Goal: Check status: Check status

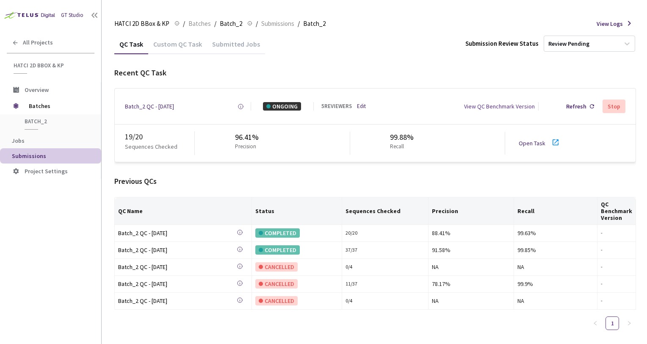
click at [287, 181] on div "Previous QCs" at bounding box center [375, 181] width 522 height 11
click at [441, 69] on div "Recent QC Task" at bounding box center [375, 72] width 522 height 11
click at [305, 177] on div "Previous QCs" at bounding box center [375, 181] width 522 height 11
click at [357, 22] on div "HATCI 2D BBox & KP HATCI 2D BBox & KP / Batches / Batch_2 Batch_2 / Submissions…" at bounding box center [375, 24] width 522 height 20
click at [312, 178] on div "Previous QCs" at bounding box center [375, 181] width 522 height 11
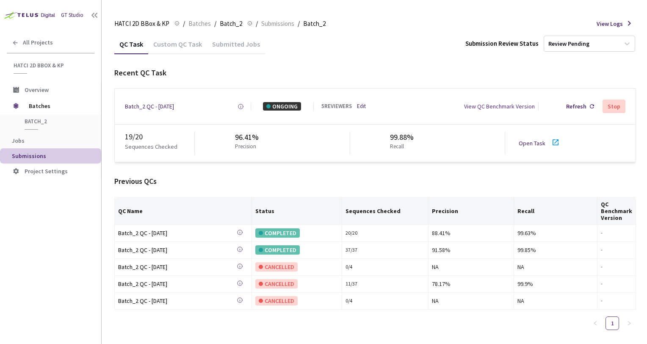
click at [166, 112] on div "Batch_2 QC - [DATE] Created at [DATE] 9:55 AM EDT Created by [PERSON_NAME] Fram…" at bounding box center [375, 107] width 521 height 36
click at [163, 110] on div "Batch_2 QC - [DATE]" at bounding box center [149, 106] width 49 height 8
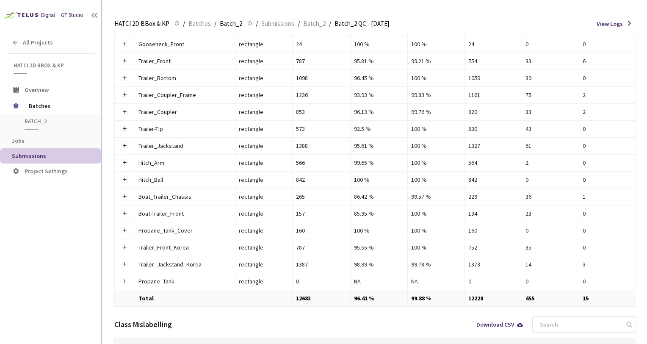
scroll to position [280, 0]
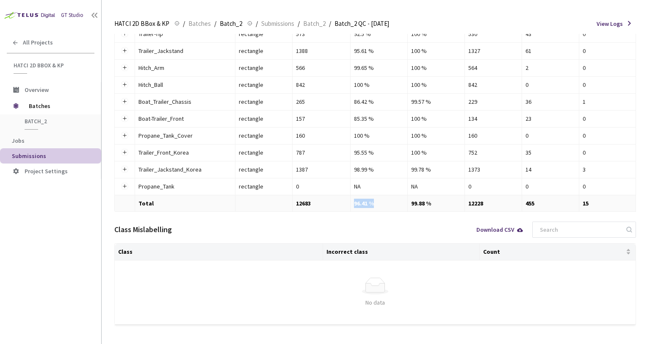
drag, startPoint x: 375, startPoint y: 203, endPoint x: 350, endPoint y: 202, distance: 25.5
click at [350, 202] on tr "Total 12683 96.41 % 99.88 % 12228 455 15" at bounding box center [375, 203] width 521 height 17
click at [350, 202] on td "12683" at bounding box center [322, 203] width 58 height 17
click at [360, 200] on td "96.41 %" at bounding box center [379, 203] width 57 height 17
drag, startPoint x: 365, startPoint y: 200, endPoint x: 351, endPoint y: 202, distance: 14.5
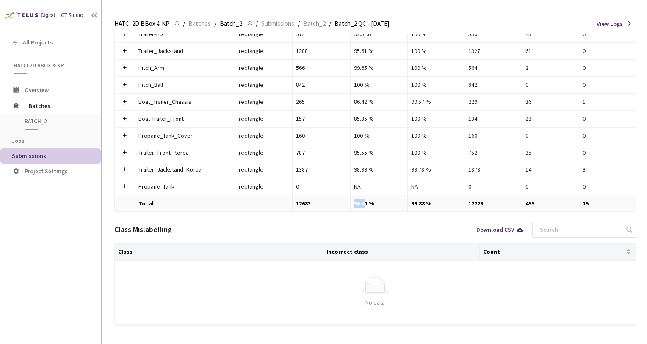
click at [351, 202] on td "96.41 %" at bounding box center [379, 203] width 57 height 17
click at [353, 203] on td "96.41 %" at bounding box center [379, 203] width 57 height 17
drag, startPoint x: 354, startPoint y: 203, endPoint x: 380, endPoint y: 209, distance: 26.9
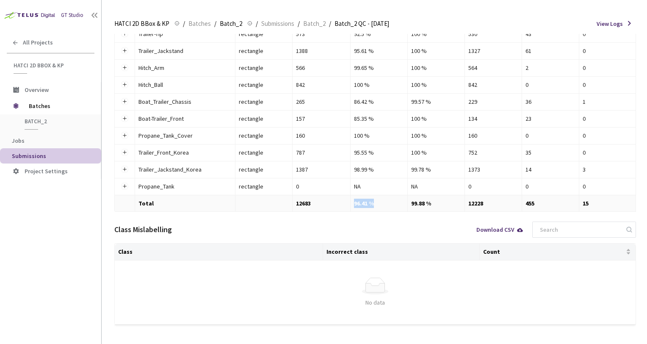
click at [380, 209] on td "96.41 %" at bounding box center [379, 203] width 57 height 17
click at [380, 201] on td "96.41 %" at bounding box center [379, 203] width 57 height 17
drag, startPoint x: 380, startPoint y: 201, endPoint x: 351, endPoint y: 204, distance: 29.0
click at [351, 204] on td "96.41 %" at bounding box center [379, 203] width 57 height 17
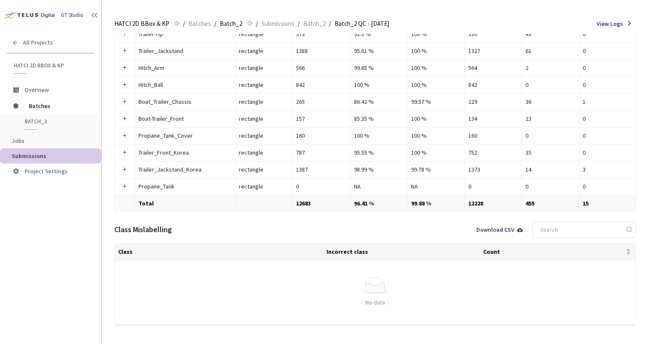
click at [351, 204] on tr "Total 12683 96.41 % 99.88 % 12228 455 15" at bounding box center [375, 203] width 521 height 17
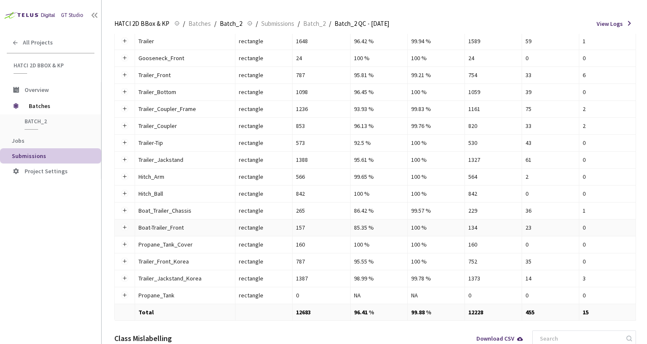
scroll to position [127, 0]
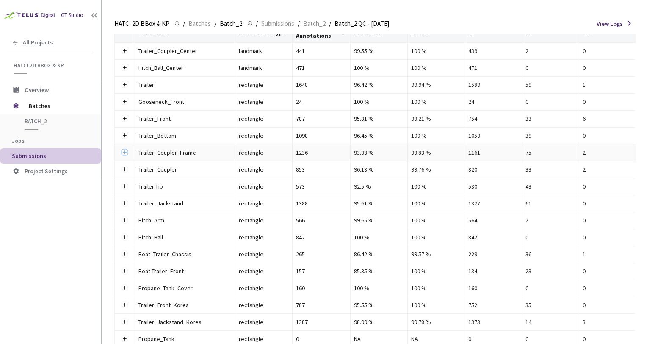
click at [123, 154] on button "Expand row" at bounding box center [124, 152] width 7 height 7
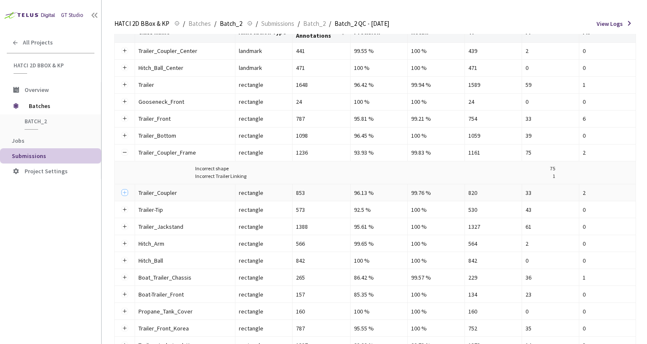
click at [124, 194] on button "Expand row" at bounding box center [124, 192] width 7 height 7
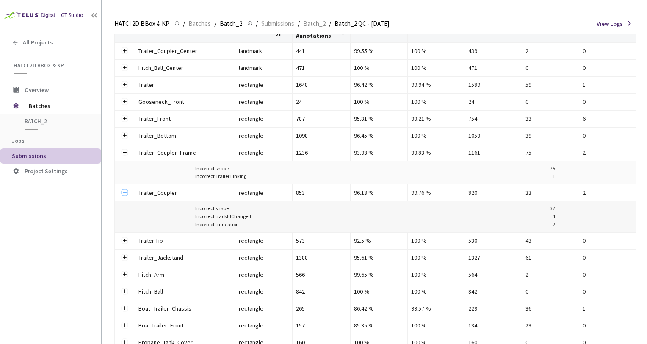
scroll to position [171, 0]
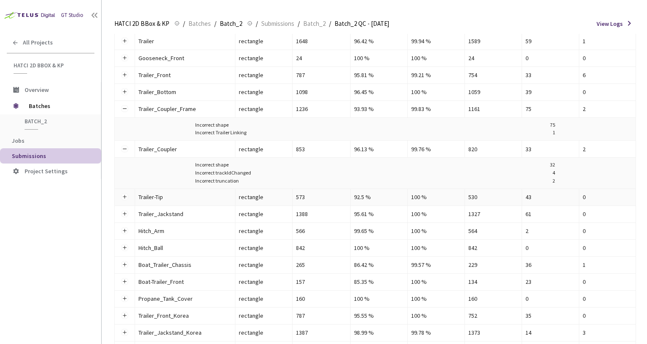
click at [125, 200] on td at bounding box center [125, 197] width 20 height 17
click at [126, 216] on button "Expand row" at bounding box center [124, 214] width 7 height 7
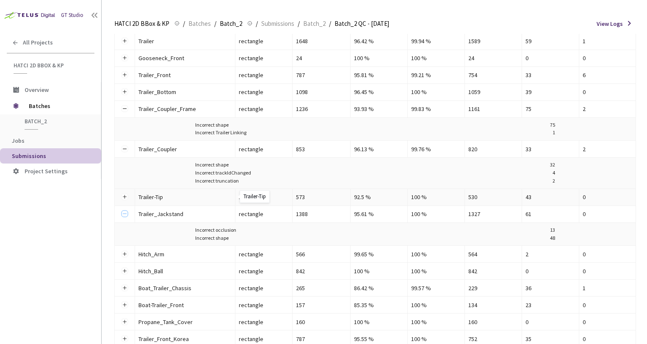
scroll to position [214, 0]
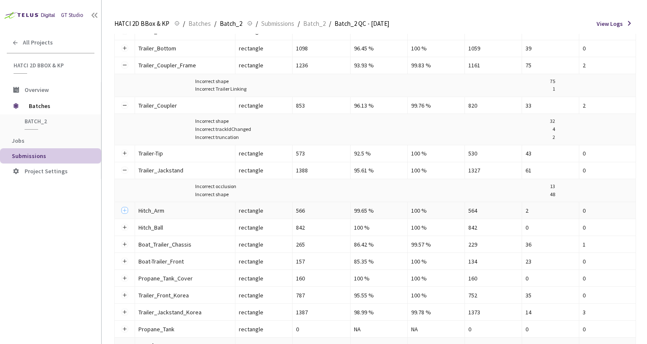
click at [125, 208] on button "Expand row" at bounding box center [124, 210] width 7 height 7
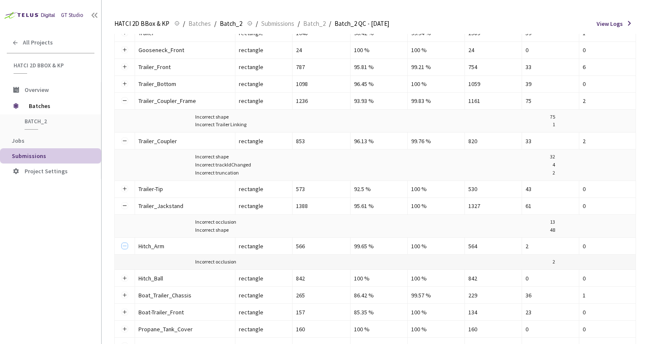
scroll to position [229, 0]
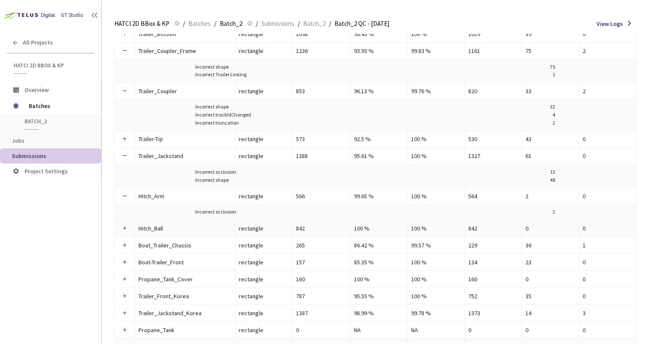
click at [117, 229] on td at bounding box center [125, 228] width 20 height 17
click at [120, 229] on td at bounding box center [125, 228] width 20 height 17
click at [122, 229] on button "Expand row" at bounding box center [124, 227] width 7 height 7
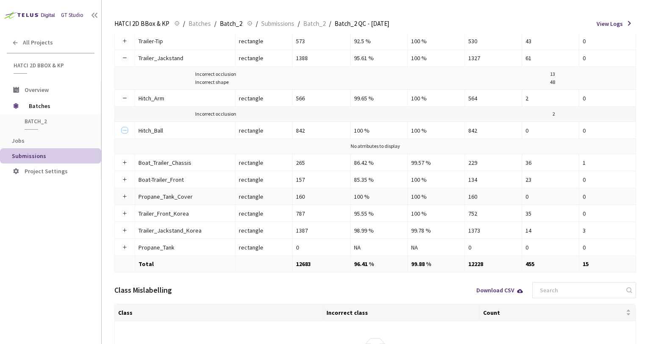
scroll to position [327, 0]
click at [127, 163] on button "Expand row" at bounding box center [124, 161] width 7 height 7
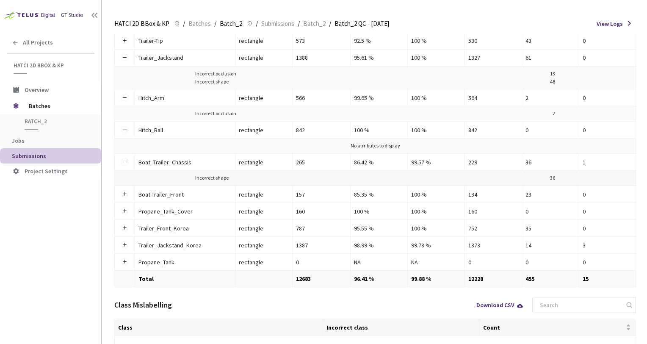
click at [127, 186] on td at bounding box center [125, 194] width 20 height 17
click at [124, 200] on td at bounding box center [125, 194] width 20 height 17
click at [124, 213] on td at bounding box center [125, 211] width 20 height 17
click at [124, 195] on button "Expand row" at bounding box center [124, 194] width 7 height 7
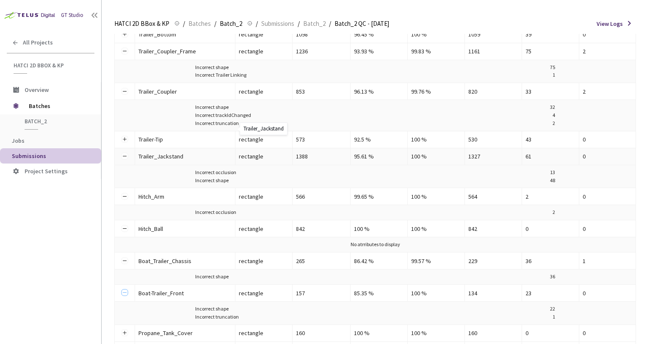
scroll to position [225, 0]
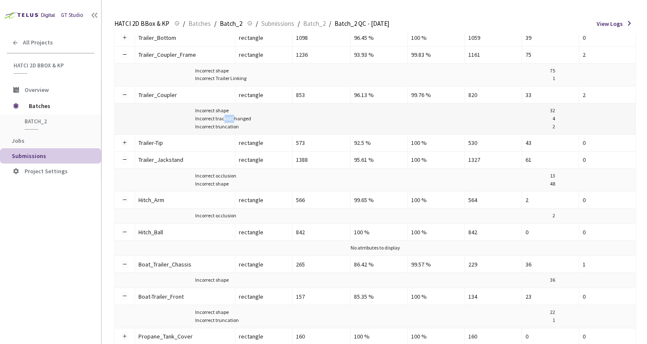
drag, startPoint x: 222, startPoint y: 121, endPoint x: 234, endPoint y: 121, distance: 11.4
click at [234, 121] on div "Incorrect trackIdChanged" at bounding box center [223, 119] width 56 height 8
click at [239, 120] on div "Incorrect trackIdChanged" at bounding box center [223, 119] width 56 height 8
drag, startPoint x: 244, startPoint y: 121, endPoint x: 228, endPoint y: 122, distance: 15.3
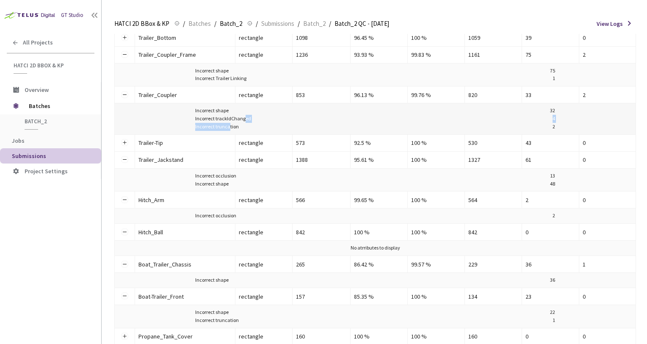
click at [228, 122] on div "Incorrect shape 32 Incorrect trackIdChanged 4 Incorrect truncation 2" at bounding box center [375, 119] width 514 height 24
click at [228, 123] on div "Incorrect truncation" at bounding box center [217, 127] width 44 height 8
click at [218, 121] on div "Incorrect trackIdChanged" at bounding box center [223, 119] width 56 height 8
drag, startPoint x: 224, startPoint y: 119, endPoint x: 257, endPoint y: 119, distance: 33.0
click at [257, 119] on div "Incorrect trackIdChanged 4" at bounding box center [375, 119] width 360 height 8
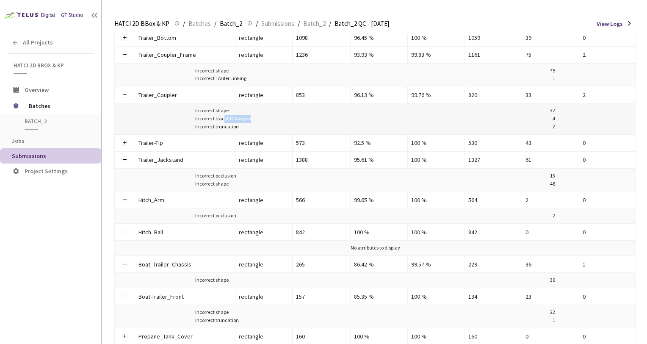
click at [257, 119] on div "Incorrect trackIdChanged 4" at bounding box center [375, 119] width 360 height 8
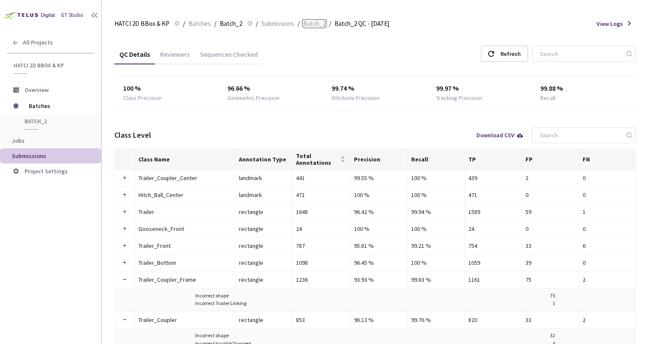
click at [316, 25] on span "Batch_2" at bounding box center [314, 24] width 22 height 10
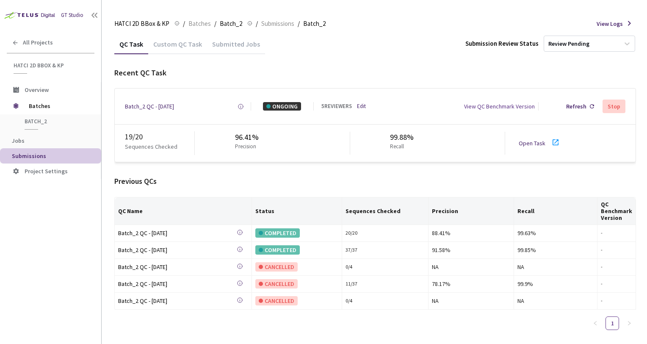
click at [538, 145] on link "Open Task" at bounding box center [532, 143] width 27 height 8
click at [175, 100] on div "Batch_2 QC - [DATE] Created at [DATE] 9:55 AM EDT Created by [PERSON_NAME] Fram…" at bounding box center [375, 107] width 521 height 36
drag, startPoint x: 175, startPoint y: 106, endPoint x: 175, endPoint y: 100, distance: 6.4
click at [175, 100] on div "Batch_2 QC - [DATE] Created at [DATE] 9:55 AM EDT Created by [PERSON_NAME] Fram…" at bounding box center [375, 107] width 521 height 36
click at [174, 108] on div "Batch_2 QC - [DATE]" at bounding box center [149, 106] width 49 height 8
